Goal: Transaction & Acquisition: Purchase product/service

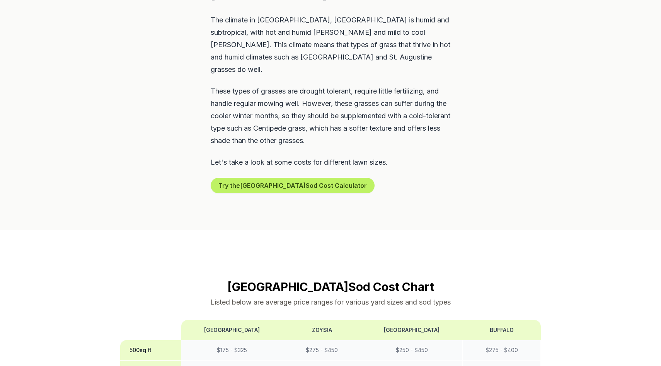
scroll to position [401, 0]
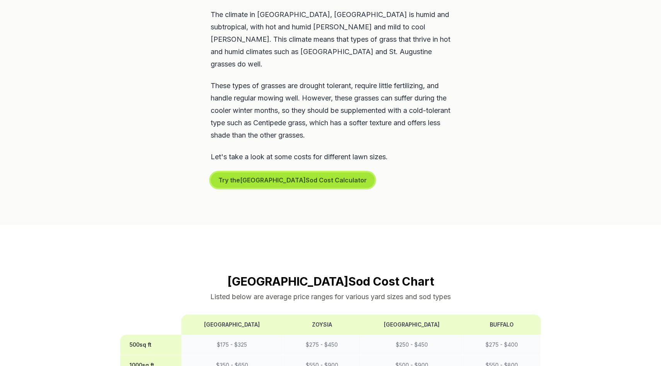
click at [237, 172] on button "Try the Melbourne Sod Cost Calculator" at bounding box center [293, 179] width 164 height 15
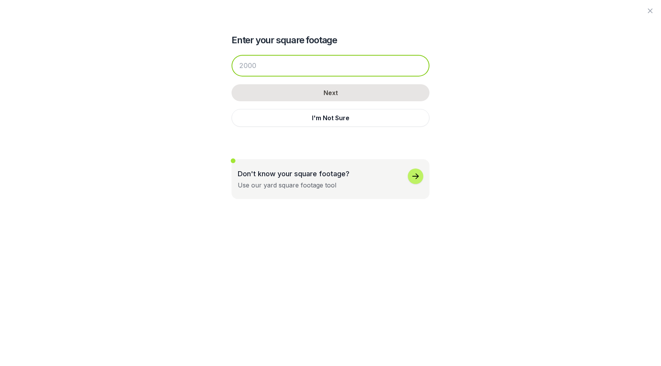
click at [277, 70] on input "number" at bounding box center [331, 66] width 198 height 22
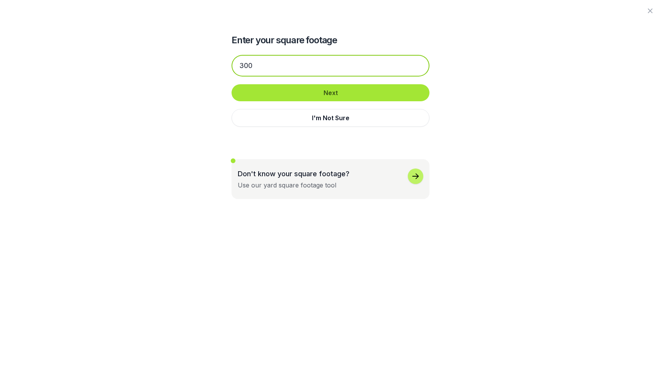
type input "300"
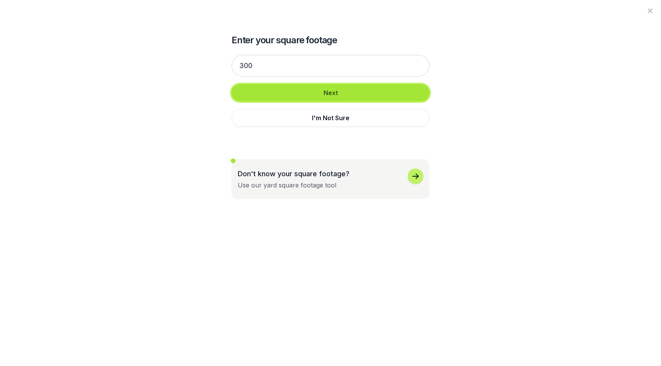
click at [330, 97] on button "Next" at bounding box center [331, 92] width 198 height 17
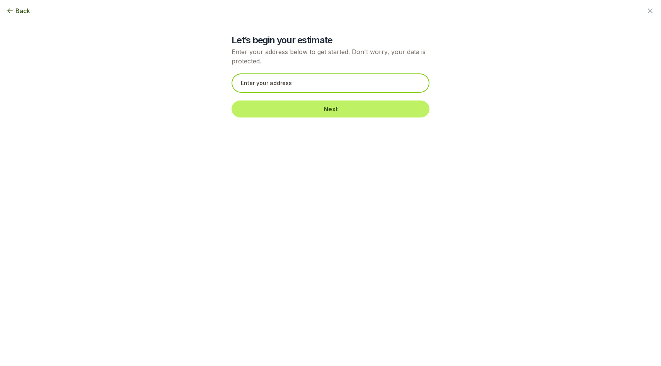
click at [336, 84] on input "text" at bounding box center [331, 82] width 198 height 19
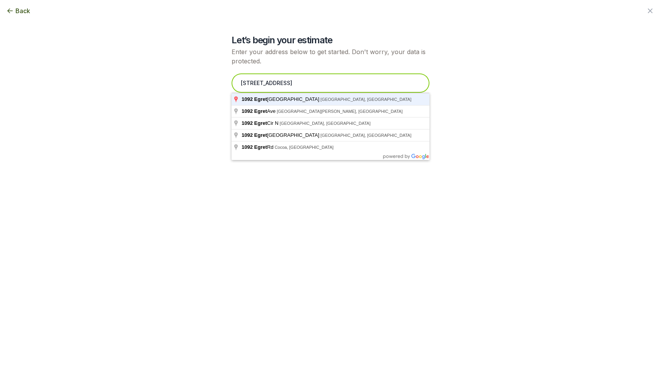
type input "[STREET_ADDRESS]"
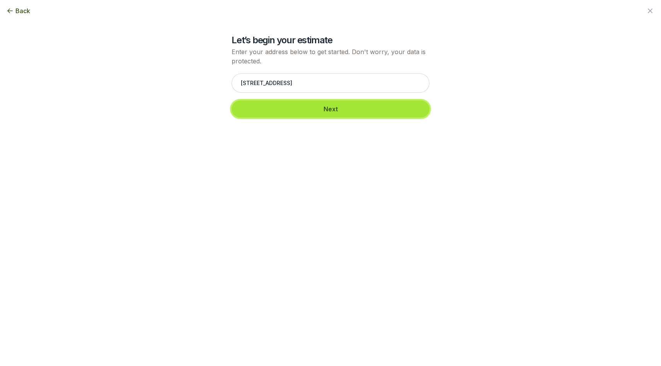
click at [326, 112] on button "Next" at bounding box center [331, 108] width 198 height 17
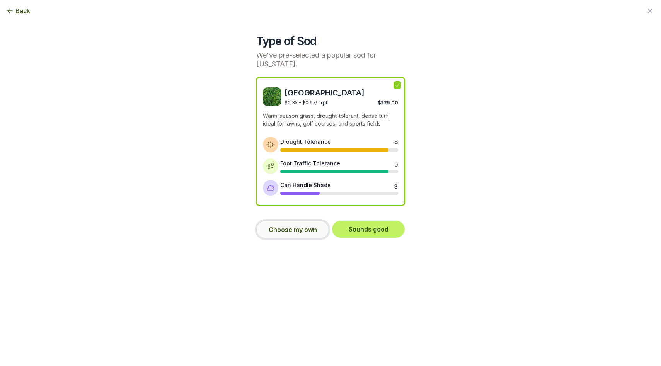
click at [300, 226] on button "Choose my own" at bounding box center [292, 230] width 73 height 18
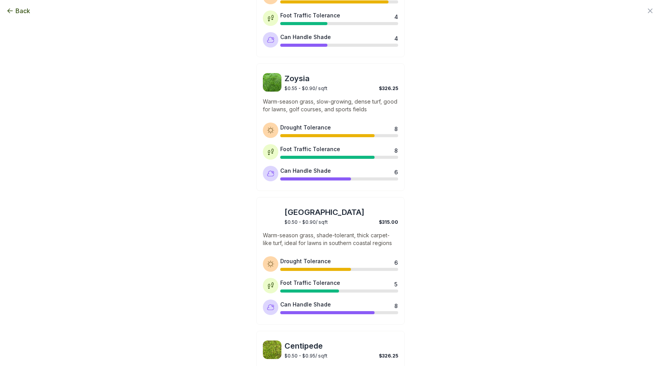
scroll to position [284, 0]
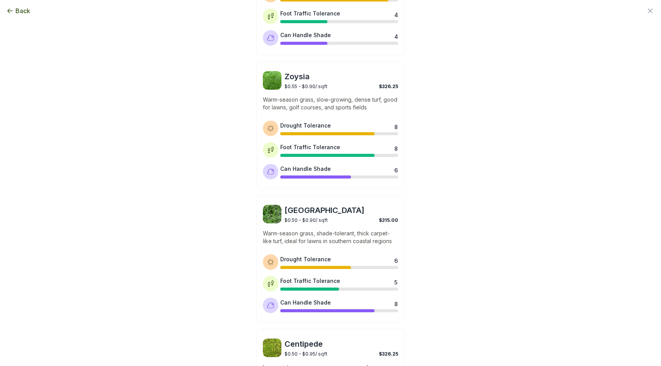
click at [300, 226] on div "St. Augustine $0.50 - $0.90 / sqft $315.00 Warm-season grass, shade-tolerant, t…" at bounding box center [330, 259] width 148 height 128
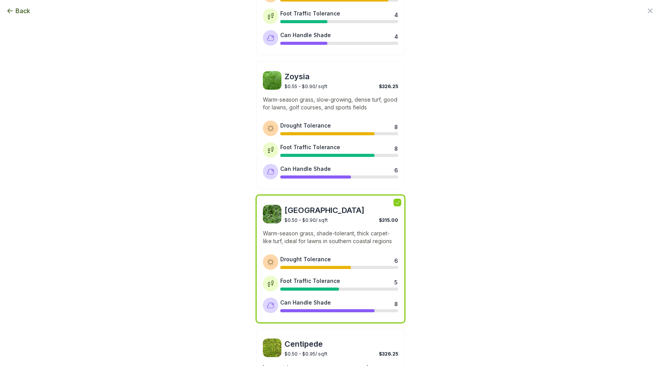
click at [303, 211] on span "[GEOGRAPHIC_DATA]" at bounding box center [341, 210] width 114 height 11
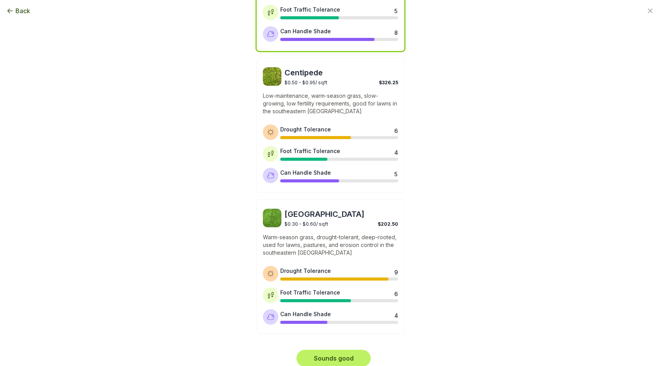
scroll to position [562, 0]
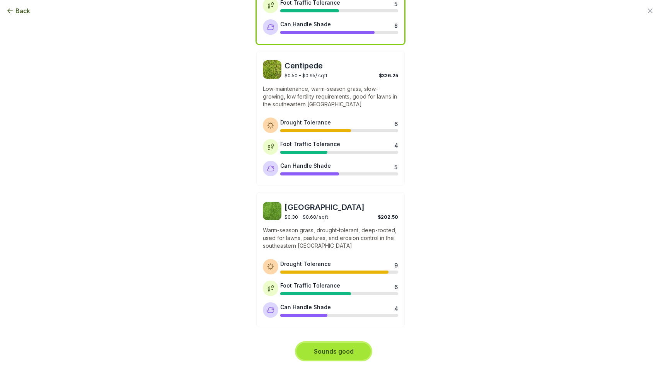
click at [348, 351] on button "Sounds good" at bounding box center [333, 351] width 74 height 17
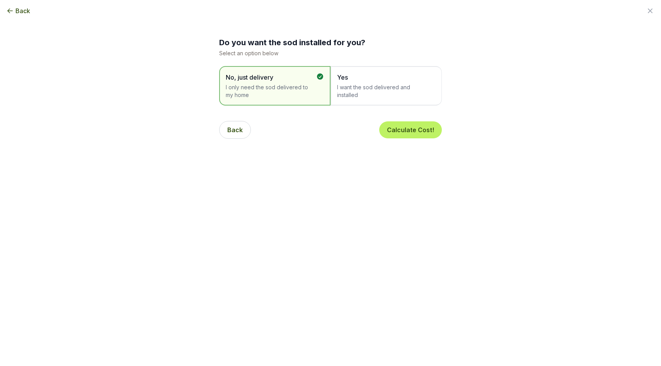
click at [414, 92] on span "I want the sod delivered and installed" at bounding box center [382, 90] width 90 height 15
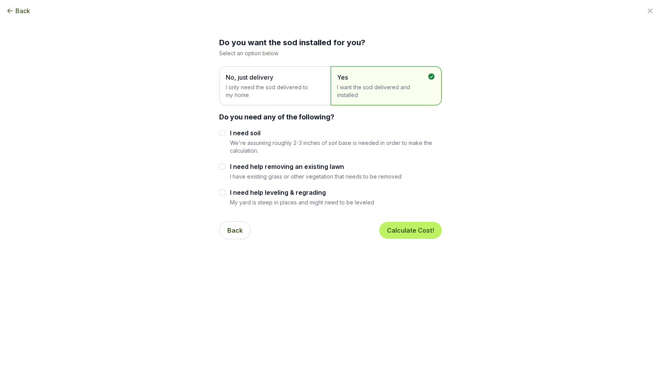
click at [255, 134] on label "I need soil" at bounding box center [336, 132] width 212 height 9
click at [225, 134] on input "I need soil" at bounding box center [222, 133] width 6 height 6
click at [236, 233] on button "Back" at bounding box center [235, 230] width 32 height 18
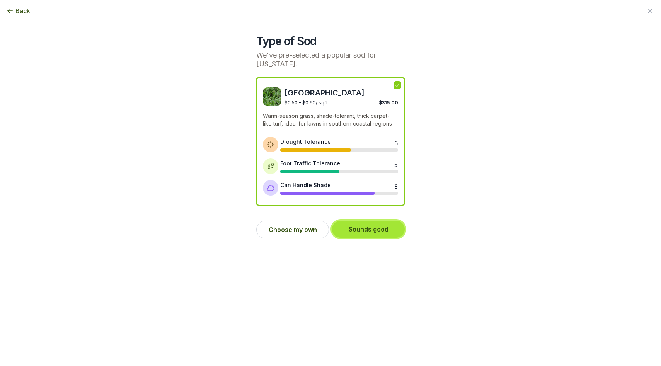
click at [367, 234] on button "Sounds good" at bounding box center [368, 229] width 73 height 17
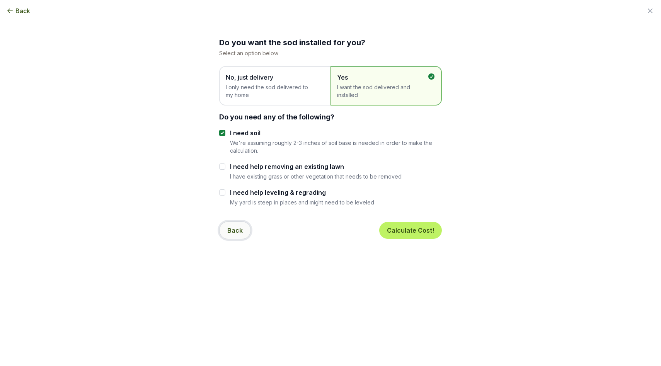
click at [235, 235] on button "Back" at bounding box center [235, 230] width 32 height 18
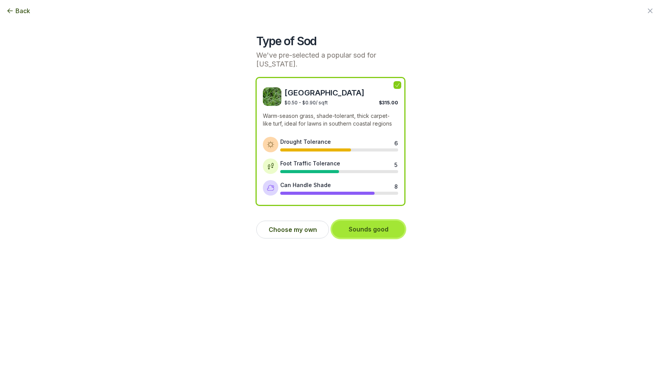
click at [362, 225] on button "Sounds good" at bounding box center [368, 229] width 73 height 17
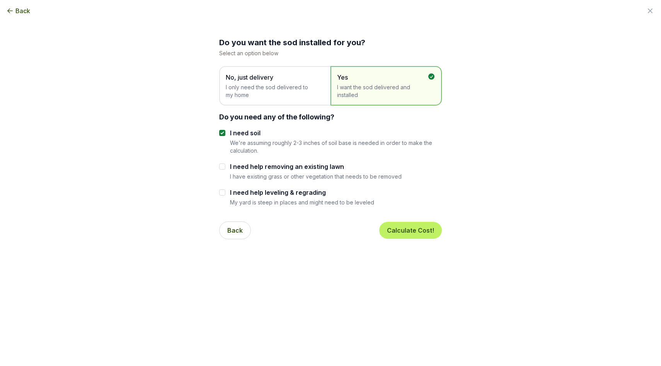
click at [237, 133] on label "I need soil" at bounding box center [336, 132] width 212 height 9
click at [225, 133] on input "I need soil" at bounding box center [222, 133] width 6 height 6
checkbox input "false"
click at [431, 233] on button "Calculate Cost!" at bounding box center [410, 230] width 63 height 17
